Goal: Task Accomplishment & Management: Manage account settings

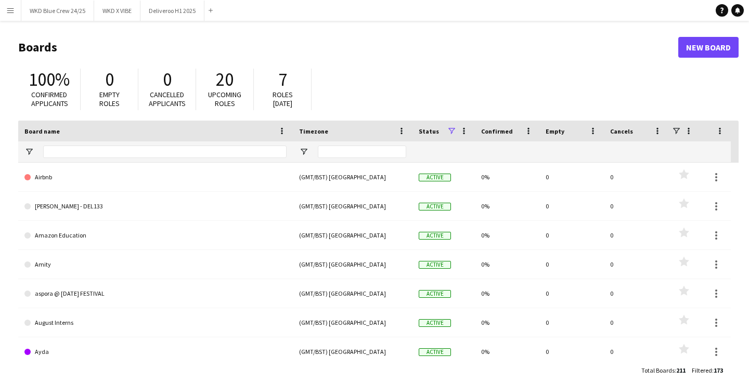
click at [68, 21] on main "Boards New Board 100% Confirmed applicants 0 Empty roles 0 Cancelled applicants…" at bounding box center [374, 209] width 749 height 376
click at [58, 14] on button "WKD Blue Crew 24/25 Close" at bounding box center [57, 11] width 73 height 20
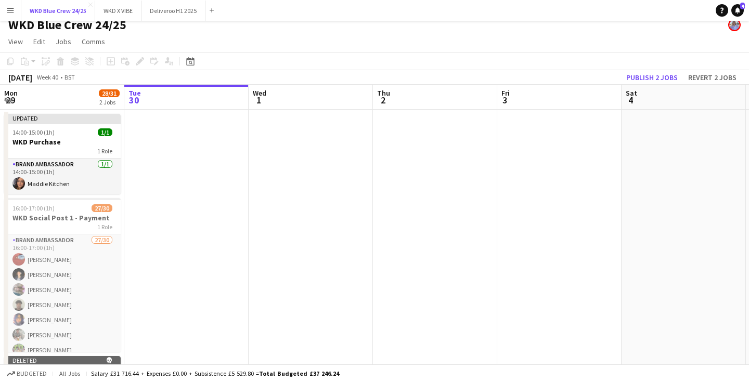
scroll to position [8, 0]
click at [670, 78] on button "Publish 2 jobs" at bounding box center [652, 77] width 60 height 14
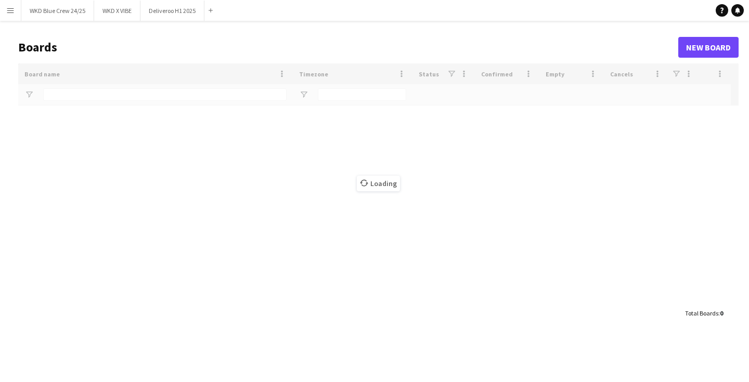
click at [16, 14] on button "Menu" at bounding box center [10, 10] width 21 height 21
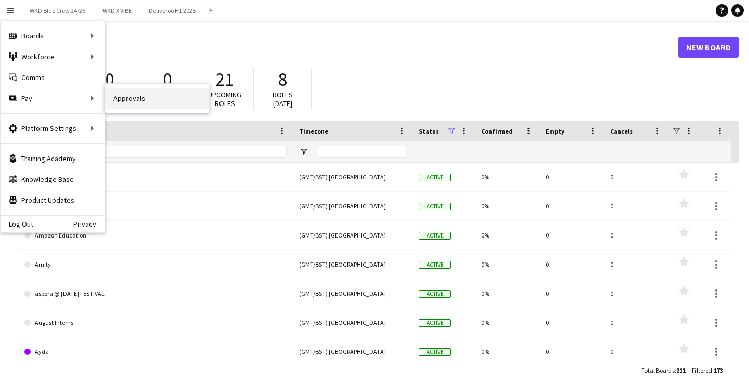
click at [131, 100] on link "Approvals" at bounding box center [157, 98] width 104 height 21
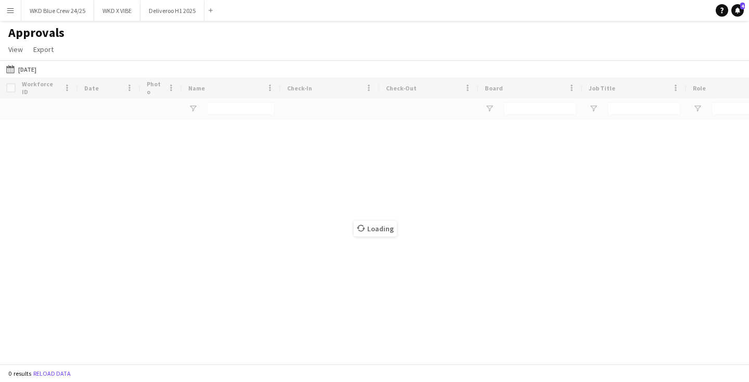
type input "***"
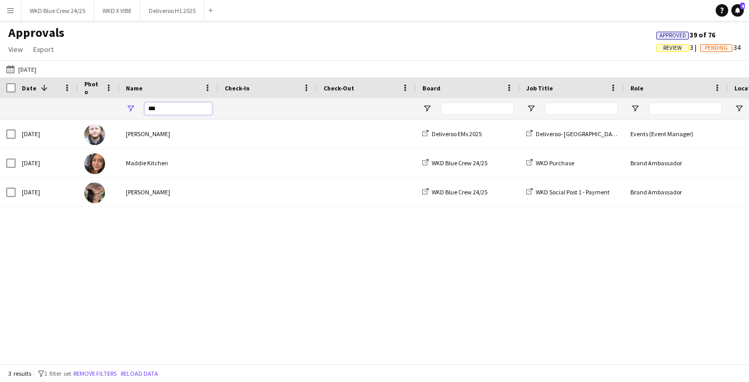
drag, startPoint x: 164, startPoint y: 110, endPoint x: 111, endPoint y: 107, distance: 53.2
click at [123, 110] on div "***" at bounding box center [169, 108] width 99 height 21
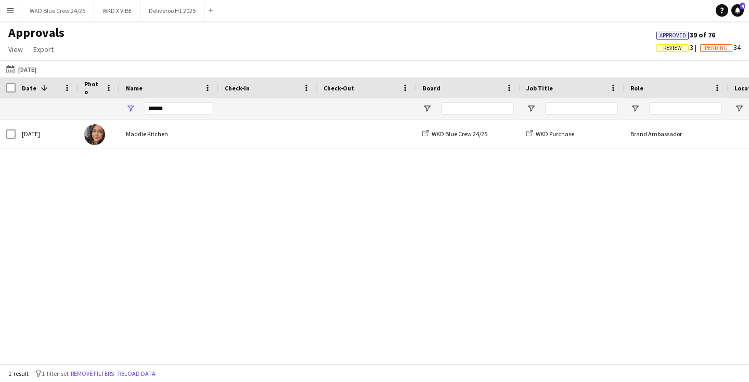
click at [244, 139] on span at bounding box center [268, 134] width 86 height 29
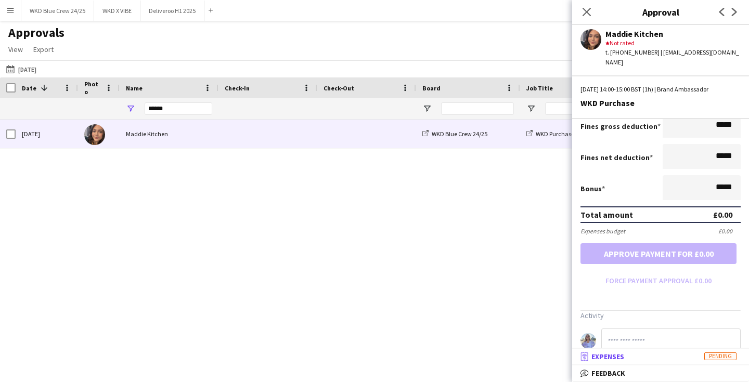
click at [715, 356] on span "Pending" at bounding box center [720, 357] width 32 height 8
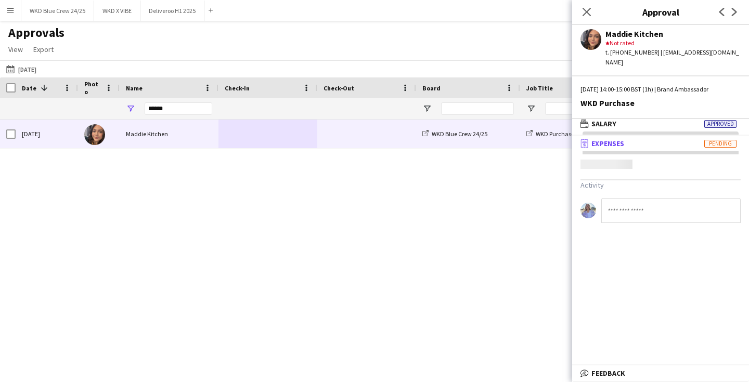
scroll to position [3, 0]
click at [417, 266] on div "Mon, 29 Sep 2025 Maddie Kitchen WKD Blue Crew 24/25 WKD Purchase Brand Ambassad…" at bounding box center [374, 242] width 749 height 245
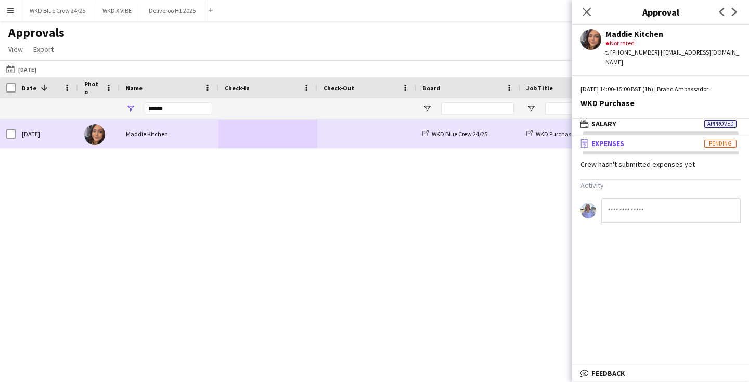
click at [98, 146] on div at bounding box center [99, 134] width 42 height 29
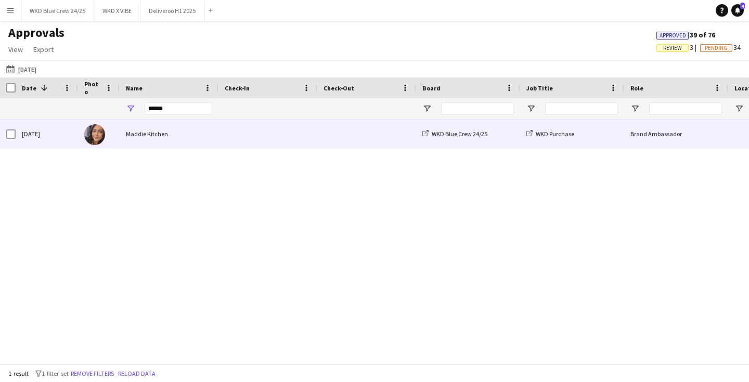
click at [158, 132] on div "Maddie Kitchen" at bounding box center [169, 134] width 99 height 29
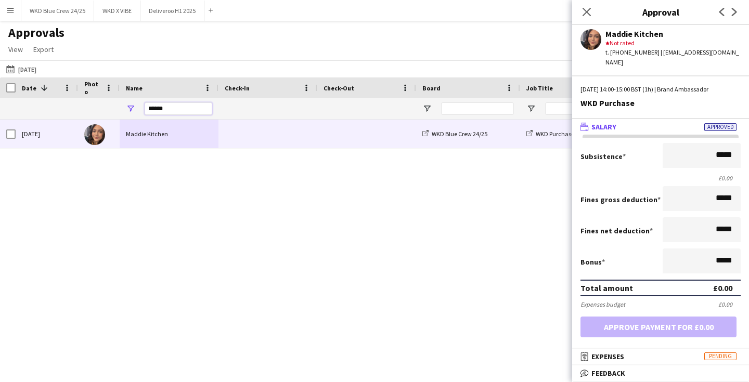
drag, startPoint x: 172, startPoint y: 110, endPoint x: 106, endPoint y: 107, distance: 66.7
click at [156, 110] on input "******" at bounding box center [179, 109] width 68 height 12
click at [202, 178] on div "Mon, 29 Sep 2025 Maddie Kitchen WKD Blue Crew 24/25 WKD Purchase Brand Ambassad…" at bounding box center [374, 242] width 749 height 245
drag, startPoint x: 182, startPoint y: 114, endPoint x: 145, endPoint y: 108, distance: 37.0
click at [181, 114] on input "******" at bounding box center [179, 109] width 68 height 12
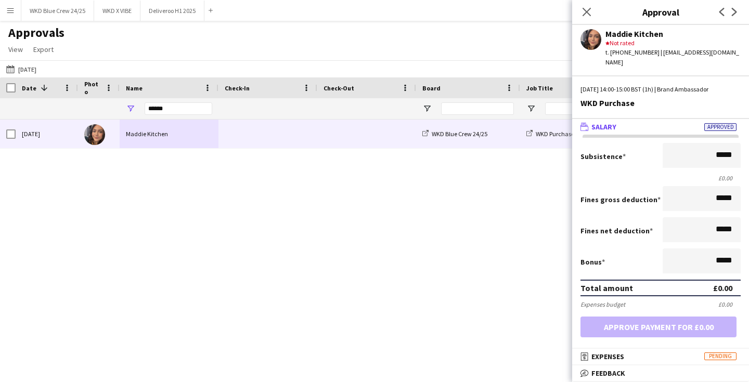
click at [180, 116] on div "******" at bounding box center [179, 108] width 68 height 21
drag, startPoint x: 179, startPoint y: 108, endPoint x: 106, endPoint y: 108, distance: 72.8
type input "******"
click at [20, 71] on button "Yesterday Yesterday" at bounding box center [21, 69] width 34 height 12
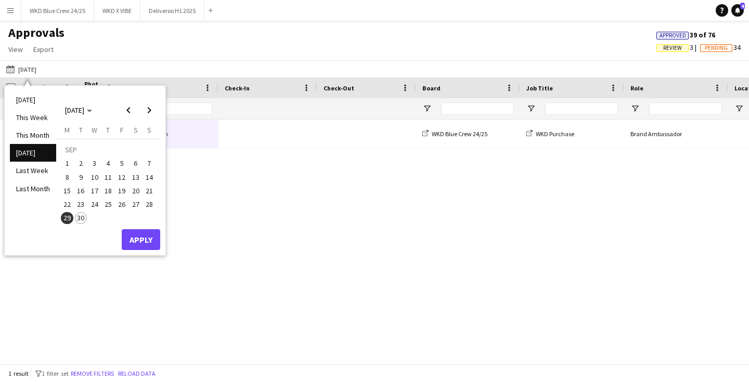
click at [67, 207] on span "22" at bounding box center [67, 204] width 12 height 12
click at [77, 219] on span "30" at bounding box center [81, 218] width 12 height 12
click at [148, 238] on button "Apply" at bounding box center [141, 239] width 39 height 21
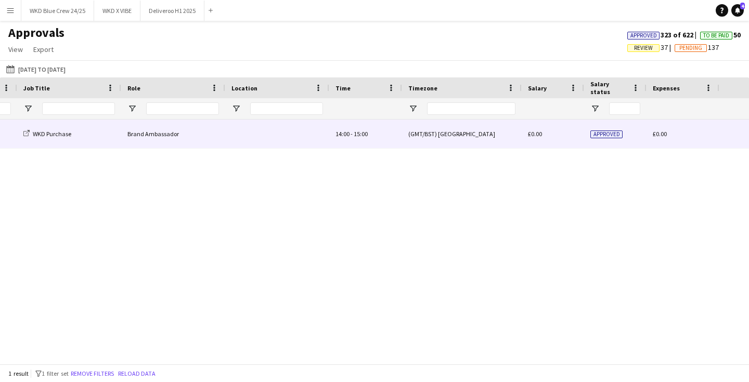
scroll to position [0, 0]
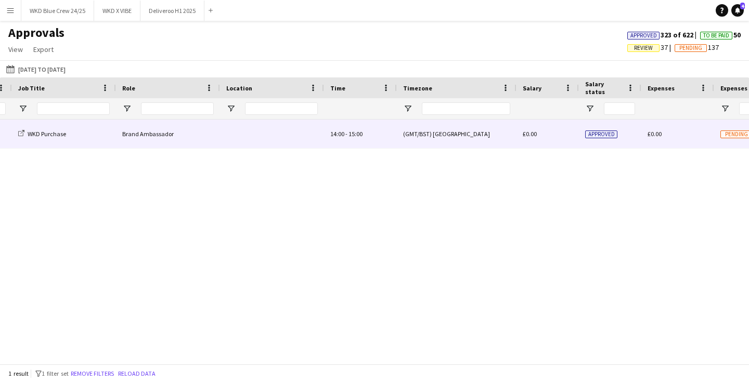
click at [462, 140] on div "(GMT/BST) London" at bounding box center [457, 134] width 120 height 29
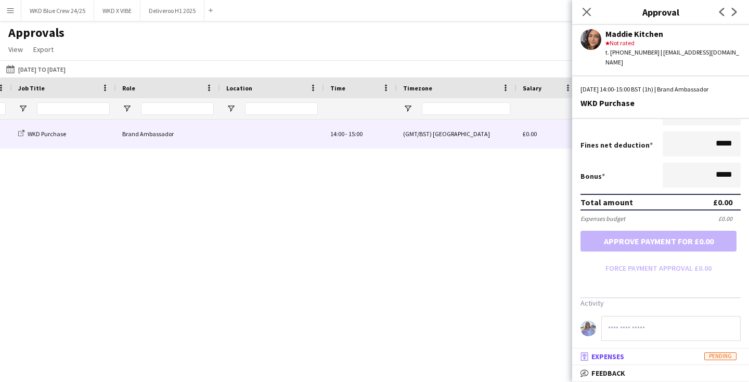
click at [721, 357] on span "Pending" at bounding box center [720, 357] width 32 height 8
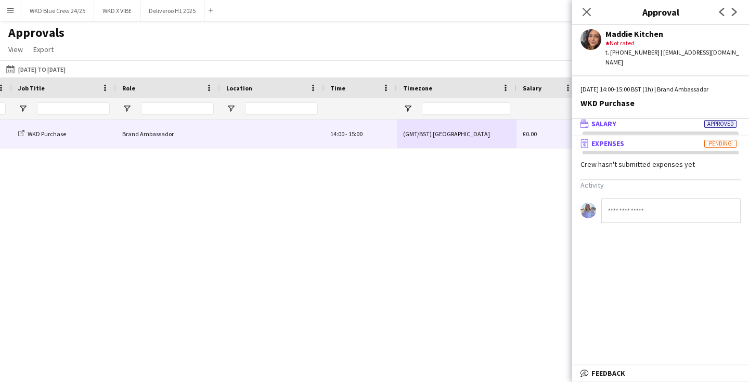
click at [715, 120] on span "Approved" at bounding box center [720, 124] width 32 height 8
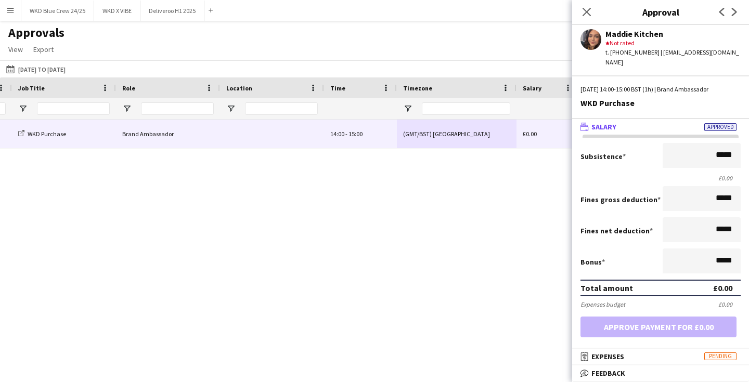
click at [712, 347] on form "Subsistence ***** £0.00 Fines gross deduction ***** Fines net deduction ***** B…" at bounding box center [660, 253] width 177 height 220
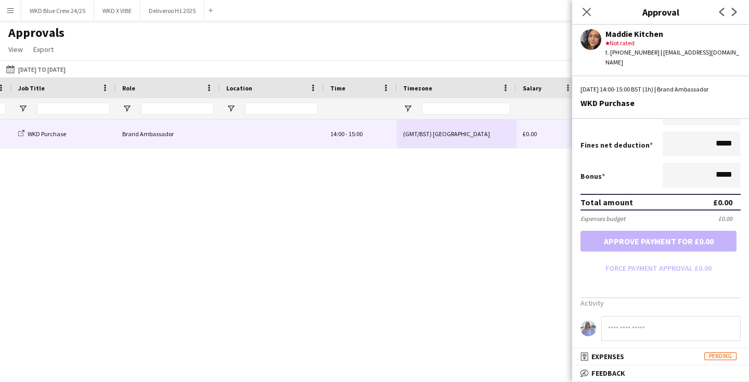
click at [700, 316] on input at bounding box center [670, 328] width 139 height 25
click at [591, 14] on icon "Close pop-in" at bounding box center [587, 12] width 10 height 10
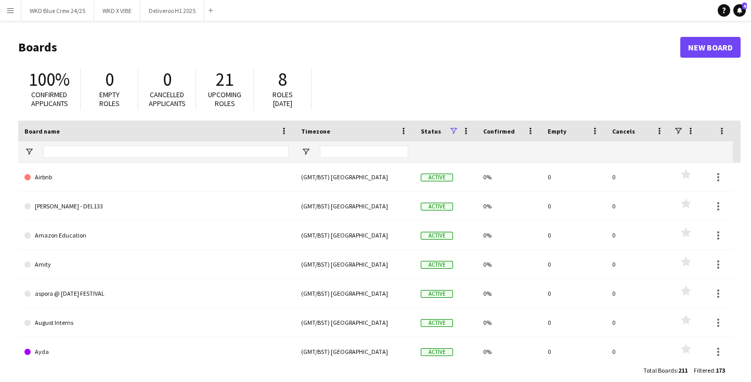
click at [6, 9] on app-icon "Menu" at bounding box center [10, 10] width 8 height 8
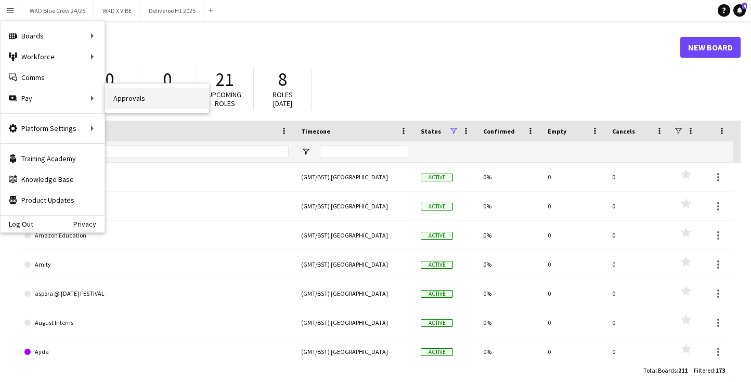
click at [123, 96] on link "Approvals" at bounding box center [157, 98] width 104 height 21
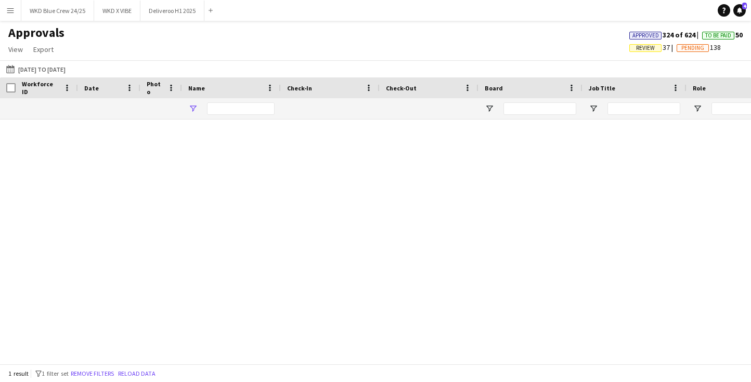
type input "******"
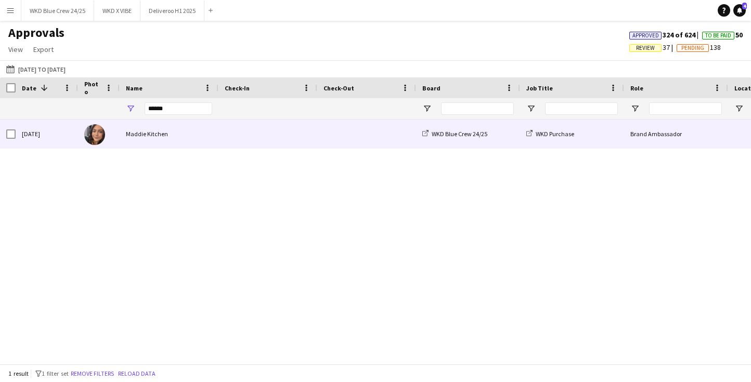
click at [517, 127] on div "WKD Blue Crew 24/25" at bounding box center [468, 134] width 104 height 29
click at [511, 138] on div "WKD Blue Crew 24/25" at bounding box center [468, 134] width 104 height 29
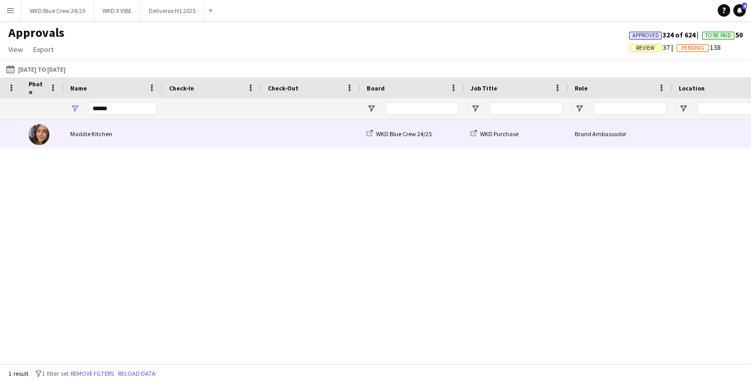
scroll to position [0, 118]
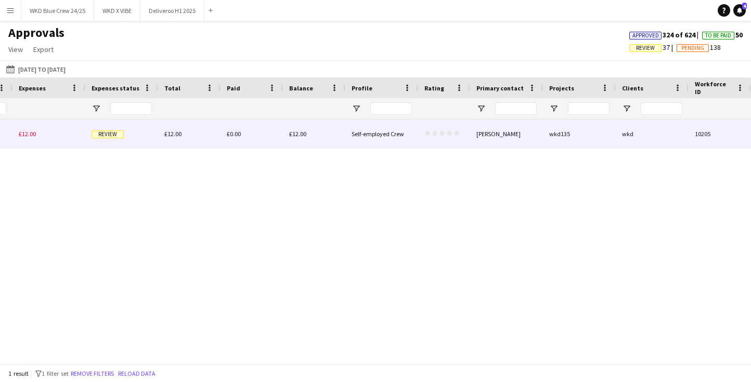
click at [130, 129] on div "Review" at bounding box center [121, 134] width 73 height 29
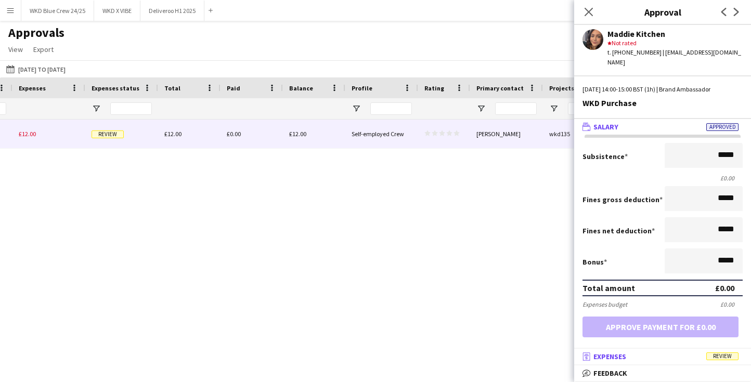
click at [721, 357] on span "Review" at bounding box center [723, 357] width 32 height 8
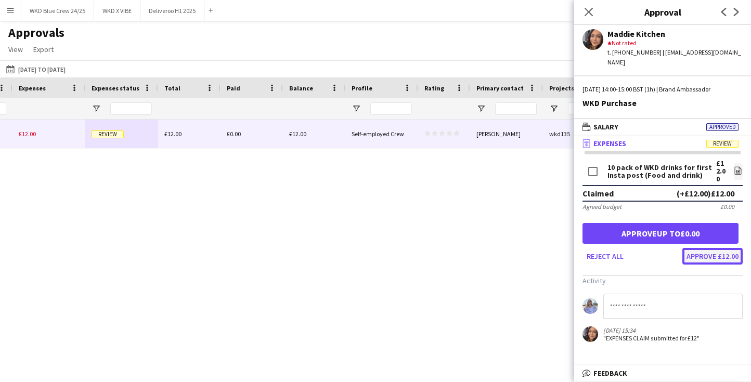
click at [722, 248] on button "Approve £12.00" at bounding box center [713, 256] width 60 height 17
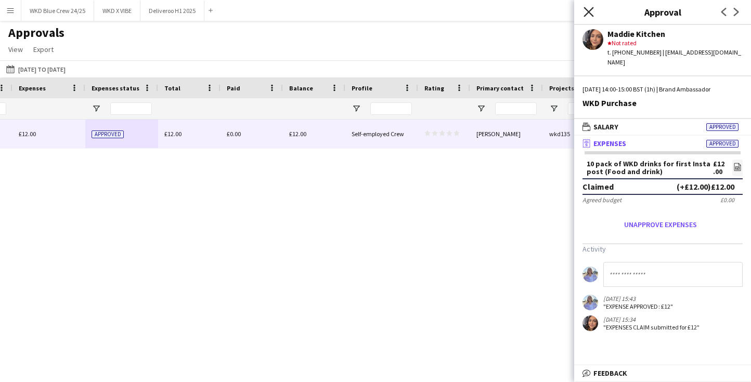
click at [587, 15] on icon "Close pop-in" at bounding box center [589, 12] width 10 height 10
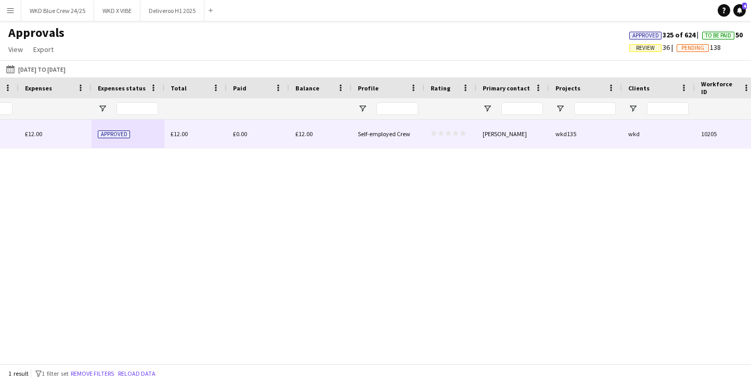
scroll to position [0, 1130]
